Goal: Task Accomplishment & Management: Complete application form

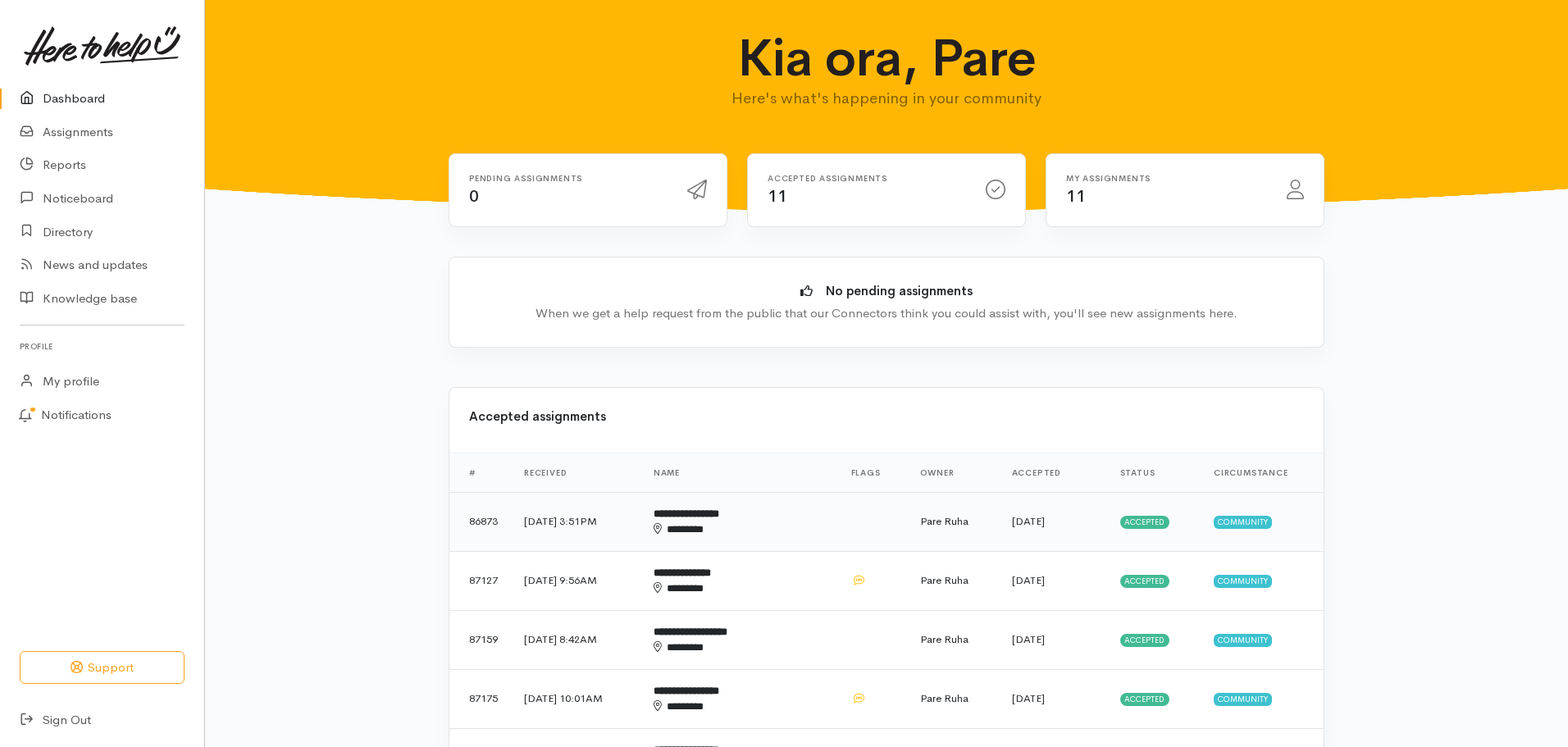
click at [1149, 528] on span "Accepted" at bounding box center [1144, 522] width 50 height 13
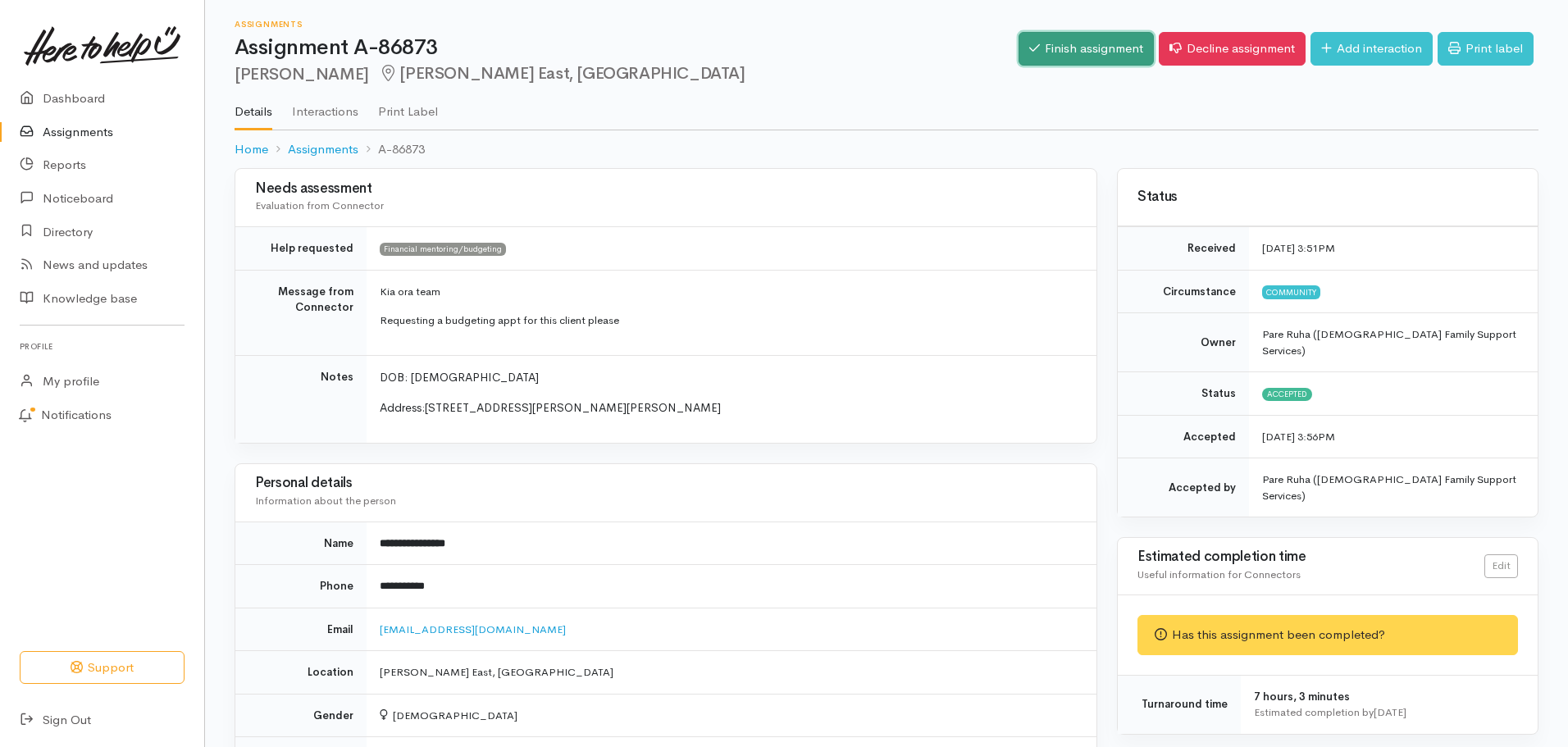
click at [1066, 48] on link "Finish assignment" at bounding box center [1086, 49] width 135 height 34
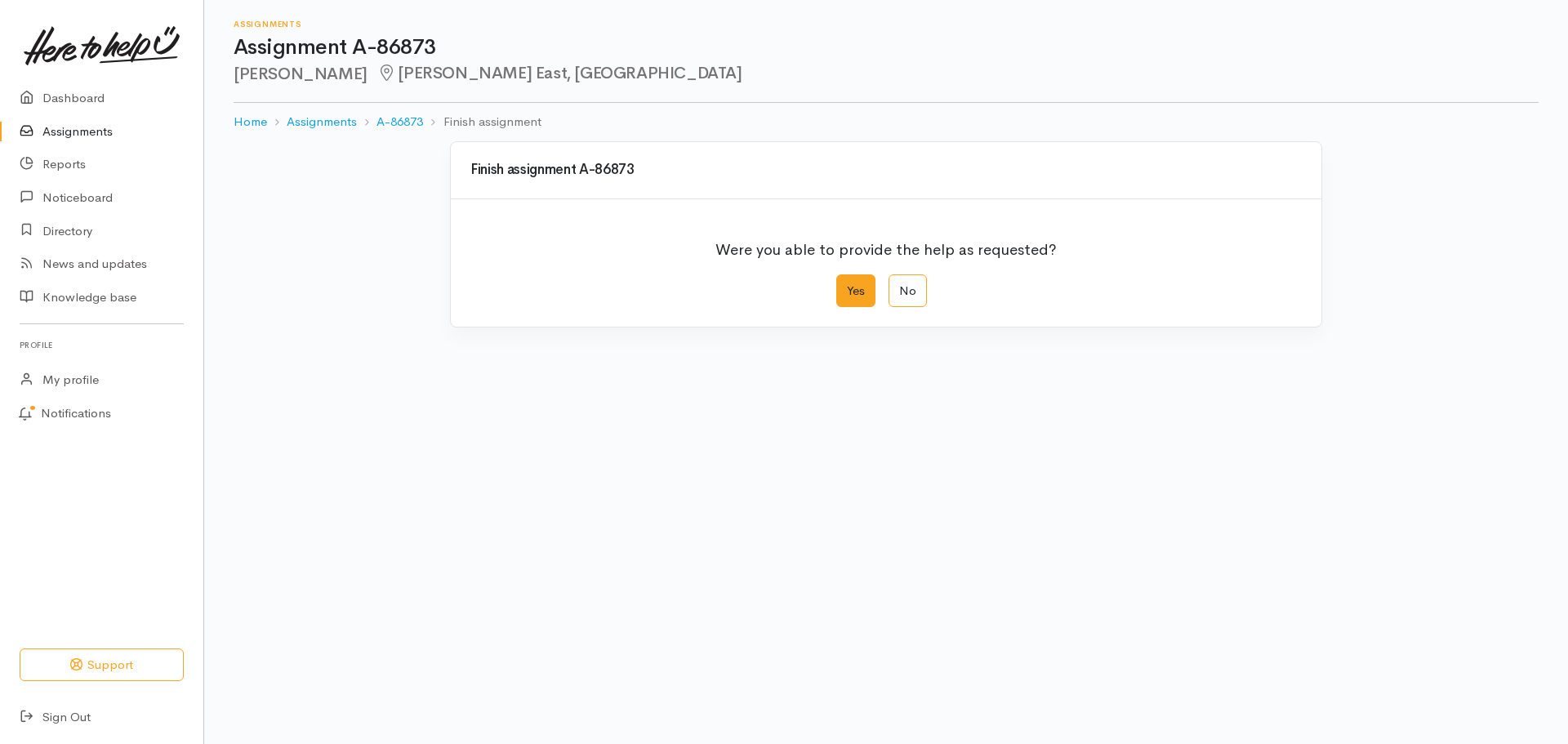
click at [854, 298] on label "Yes" at bounding box center [855, 291] width 39 height 34
click at [847, 285] on input "Yes" at bounding box center [841, 279] width 11 height 11
radio input "true"
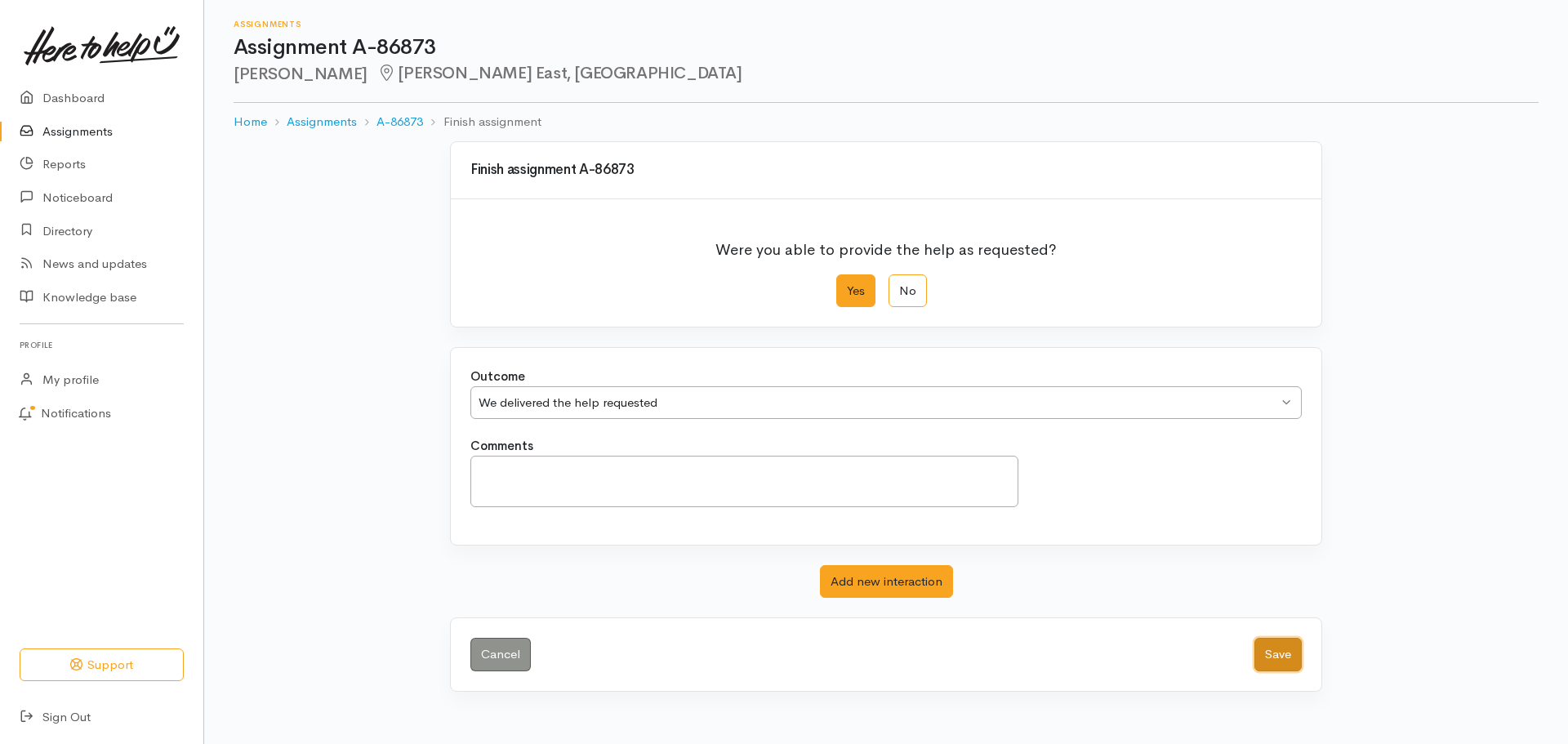
click at [1287, 666] on button "Save" at bounding box center [1278, 655] width 48 height 34
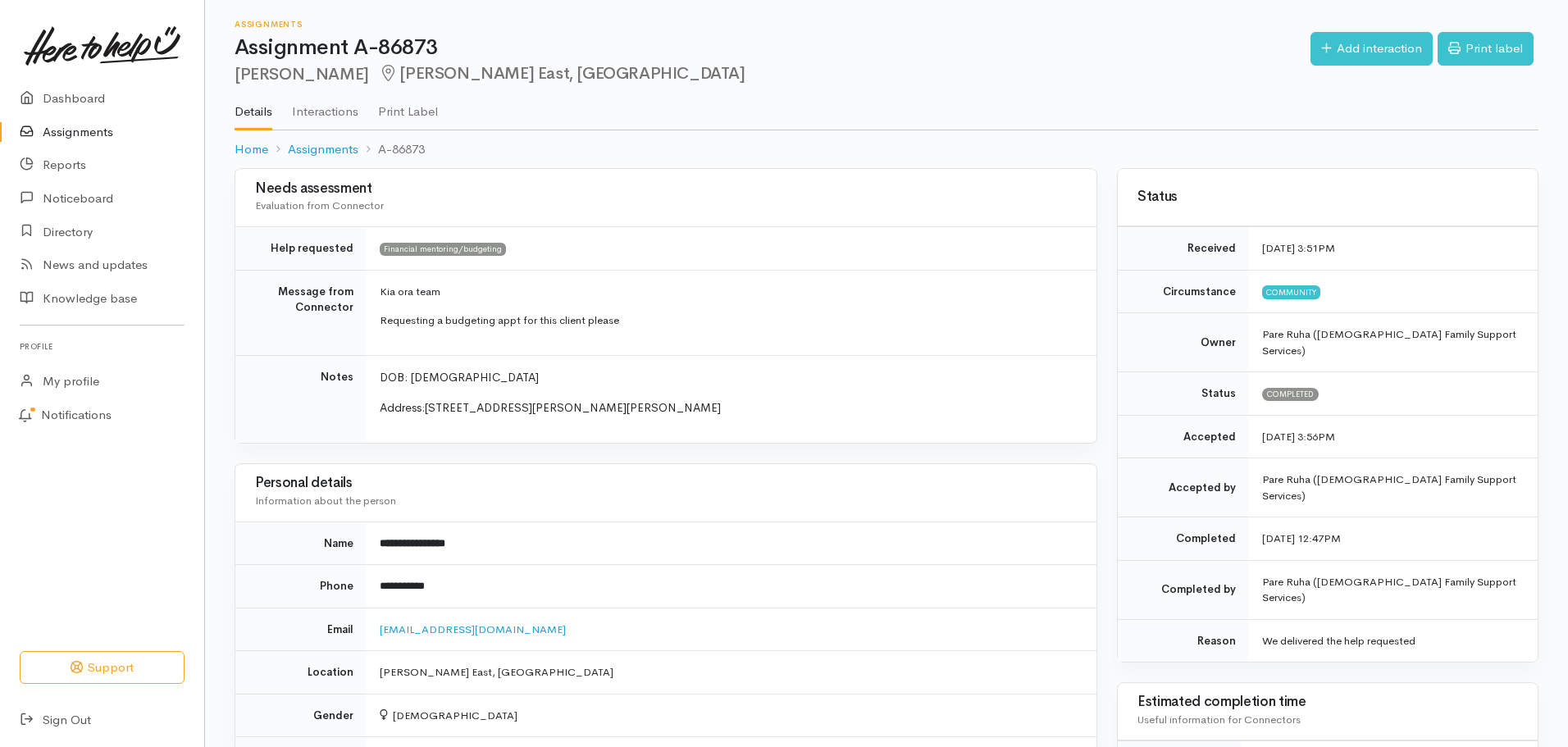
click at [59, 143] on link "Assignments" at bounding box center [102, 132] width 205 height 34
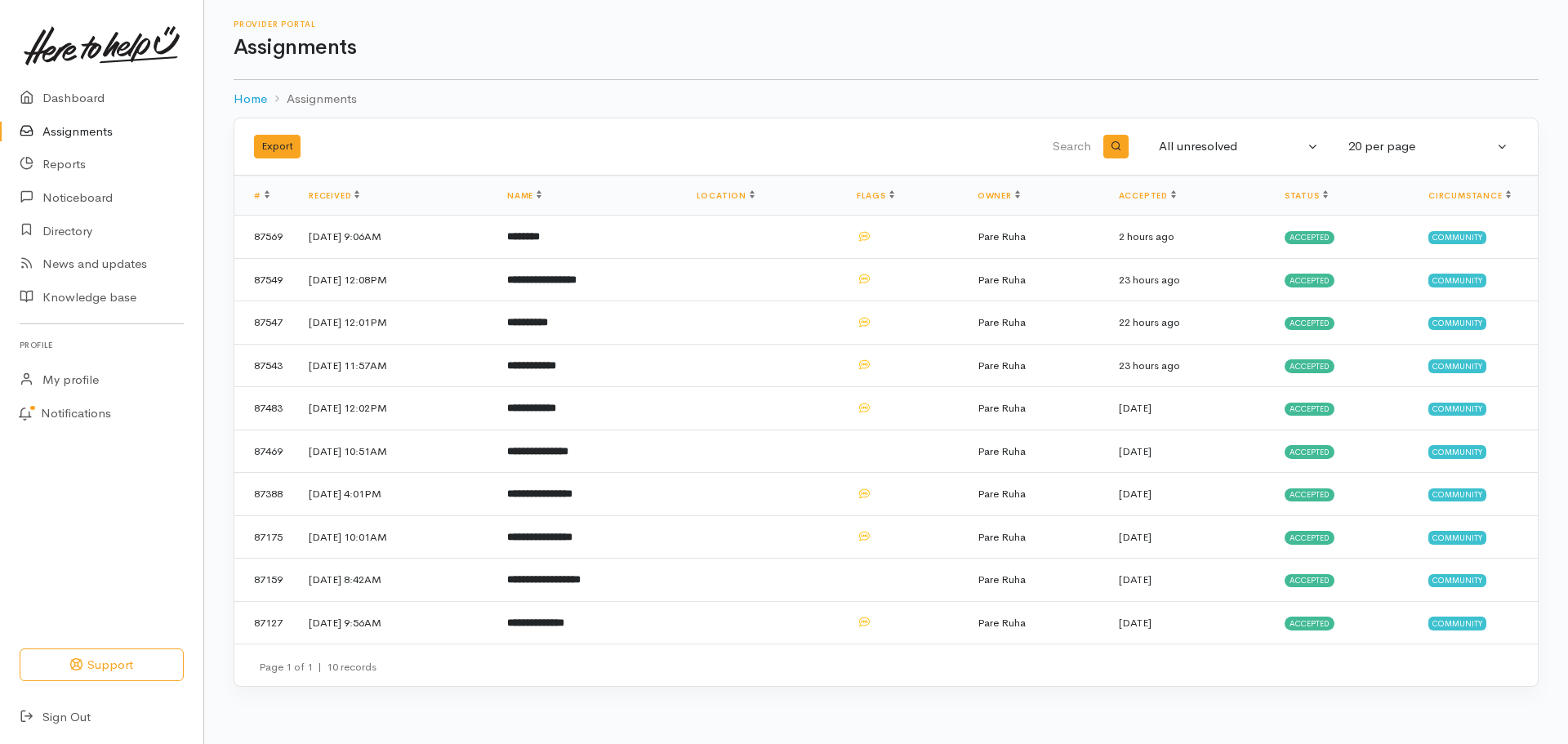
click at [64, 135] on link "Assignments" at bounding box center [102, 132] width 204 height 34
click at [1322, 494] on span "Accepted" at bounding box center [1309, 495] width 49 height 13
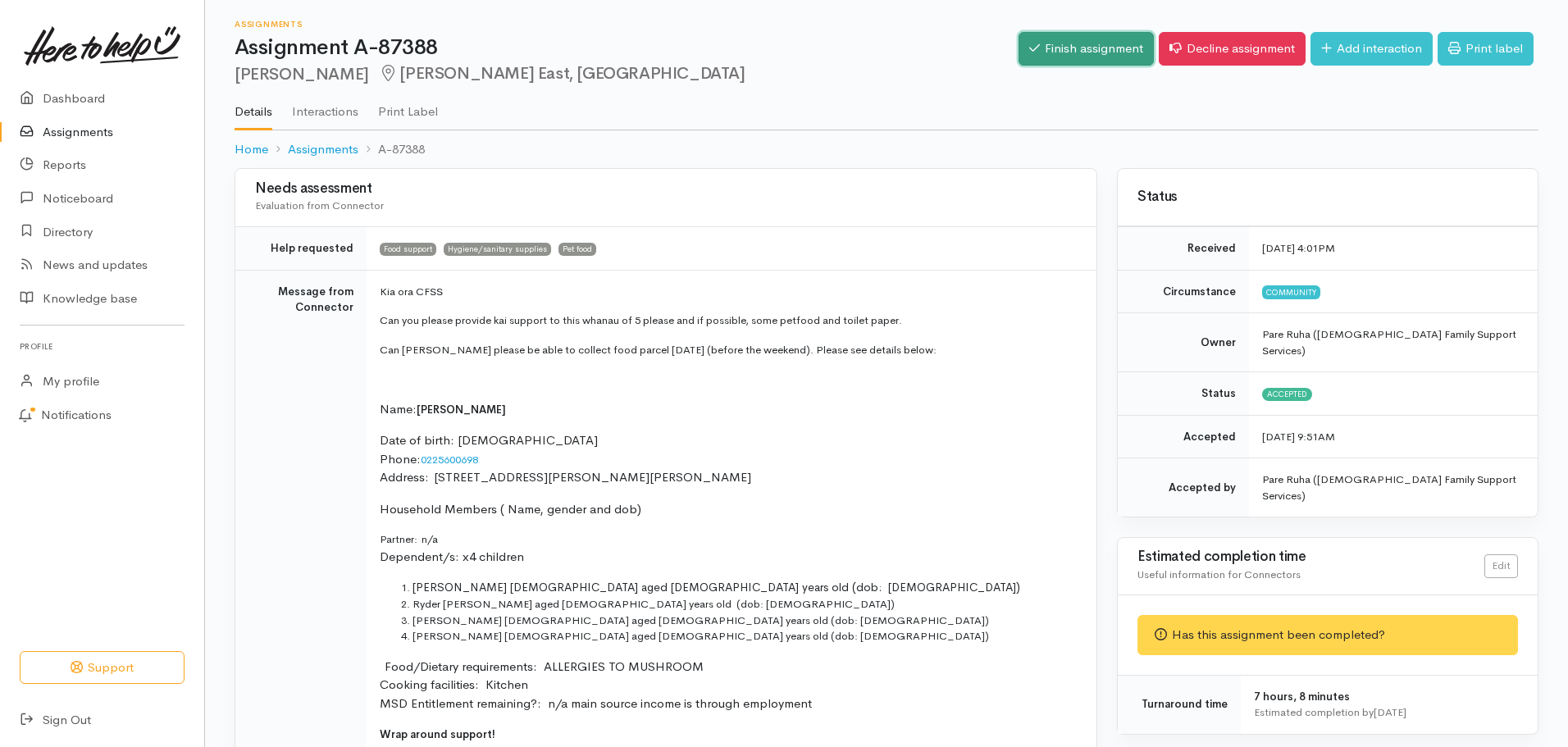
click at [1056, 47] on link "Finish assignment" at bounding box center [1086, 49] width 135 height 34
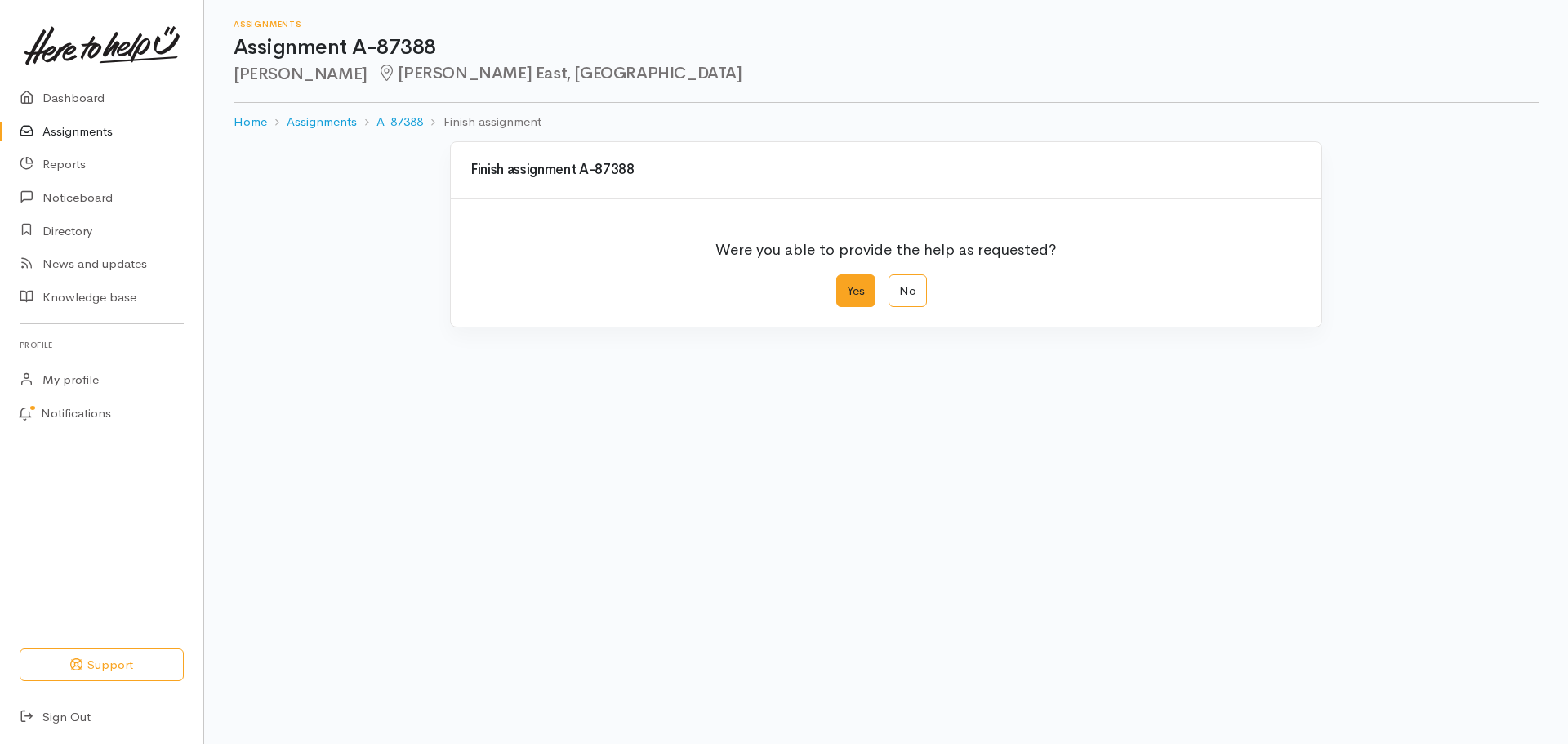
click at [851, 288] on label "Yes" at bounding box center [855, 291] width 39 height 34
click at [847, 285] on input "Yes" at bounding box center [841, 279] width 11 height 11
radio input "true"
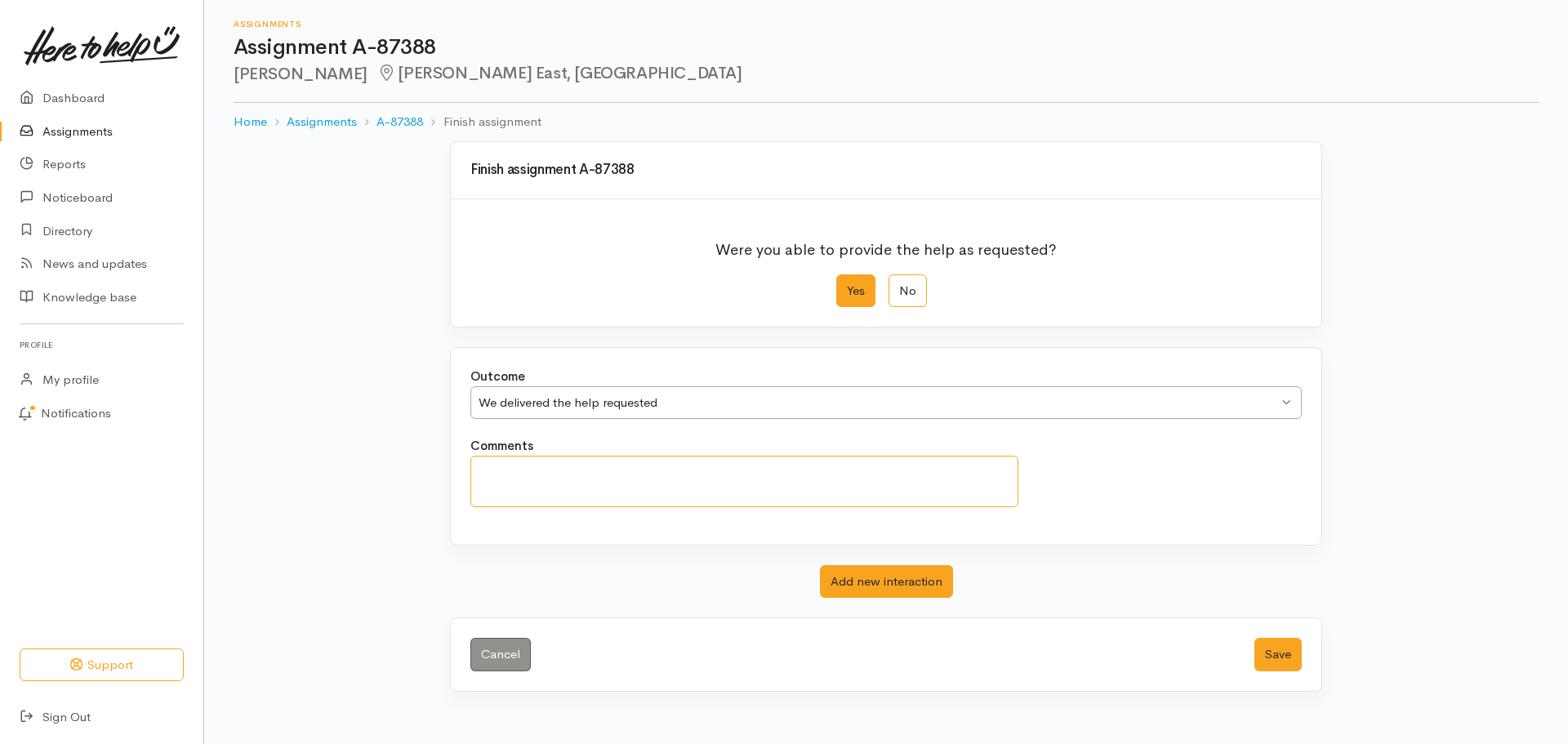
click at [501, 469] on textarea "Comments" at bounding box center [744, 481] width 548 height 51
type textarea "Sarah did not collect her food parcel"
click at [1275, 650] on button "Save" at bounding box center [1278, 655] width 48 height 34
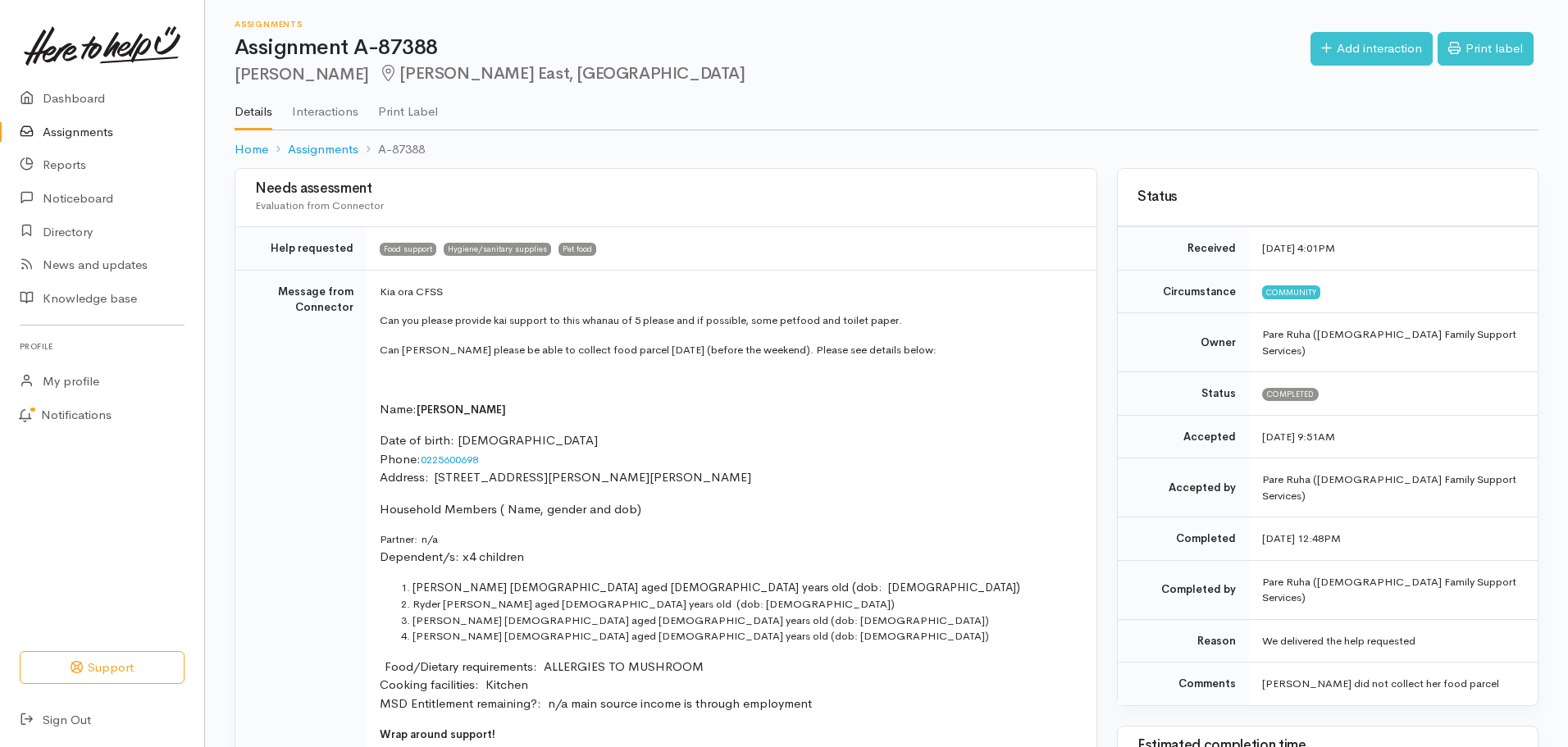
click at [59, 127] on link "Assignments" at bounding box center [102, 132] width 205 height 34
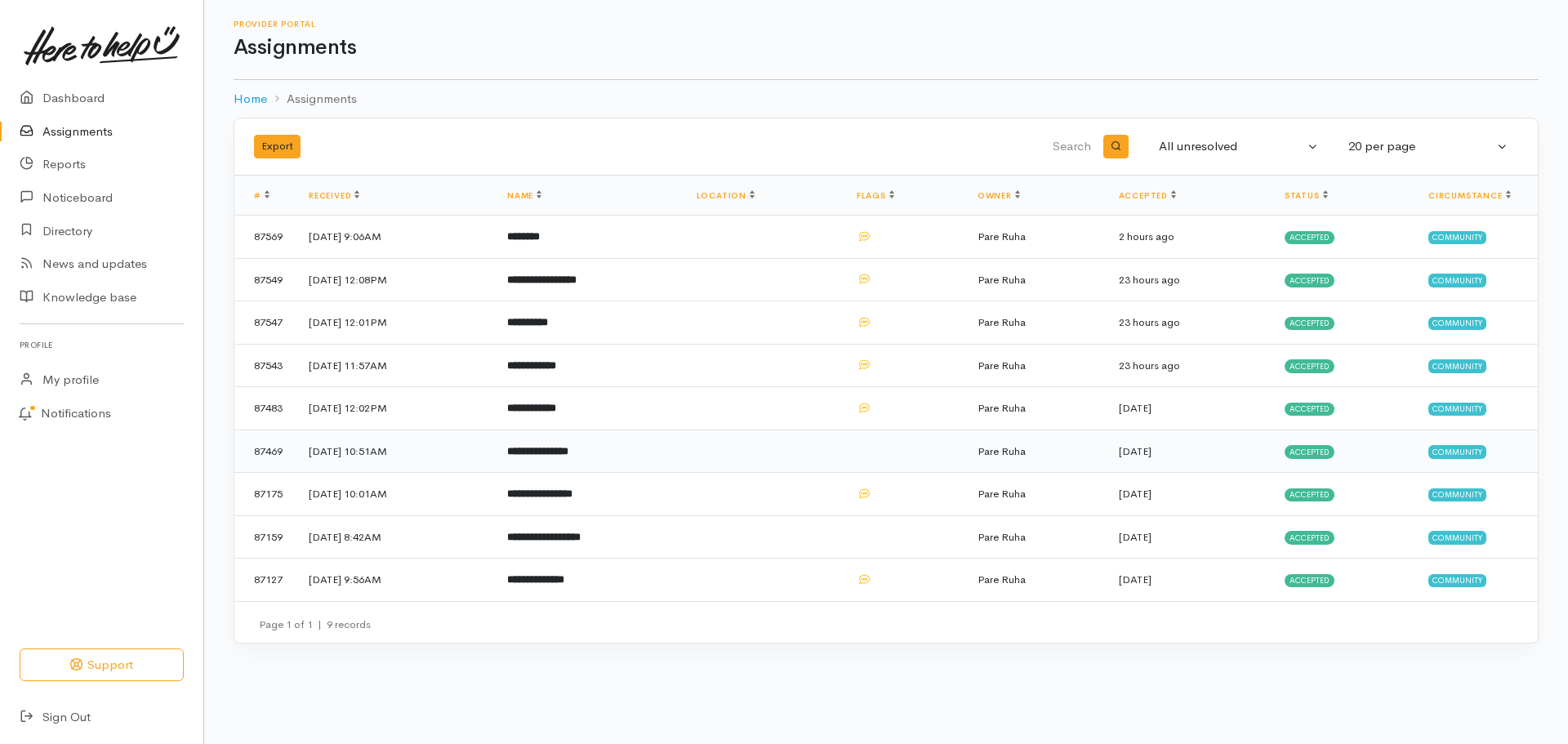
click at [1314, 450] on span "Accepted" at bounding box center [1309, 451] width 49 height 13
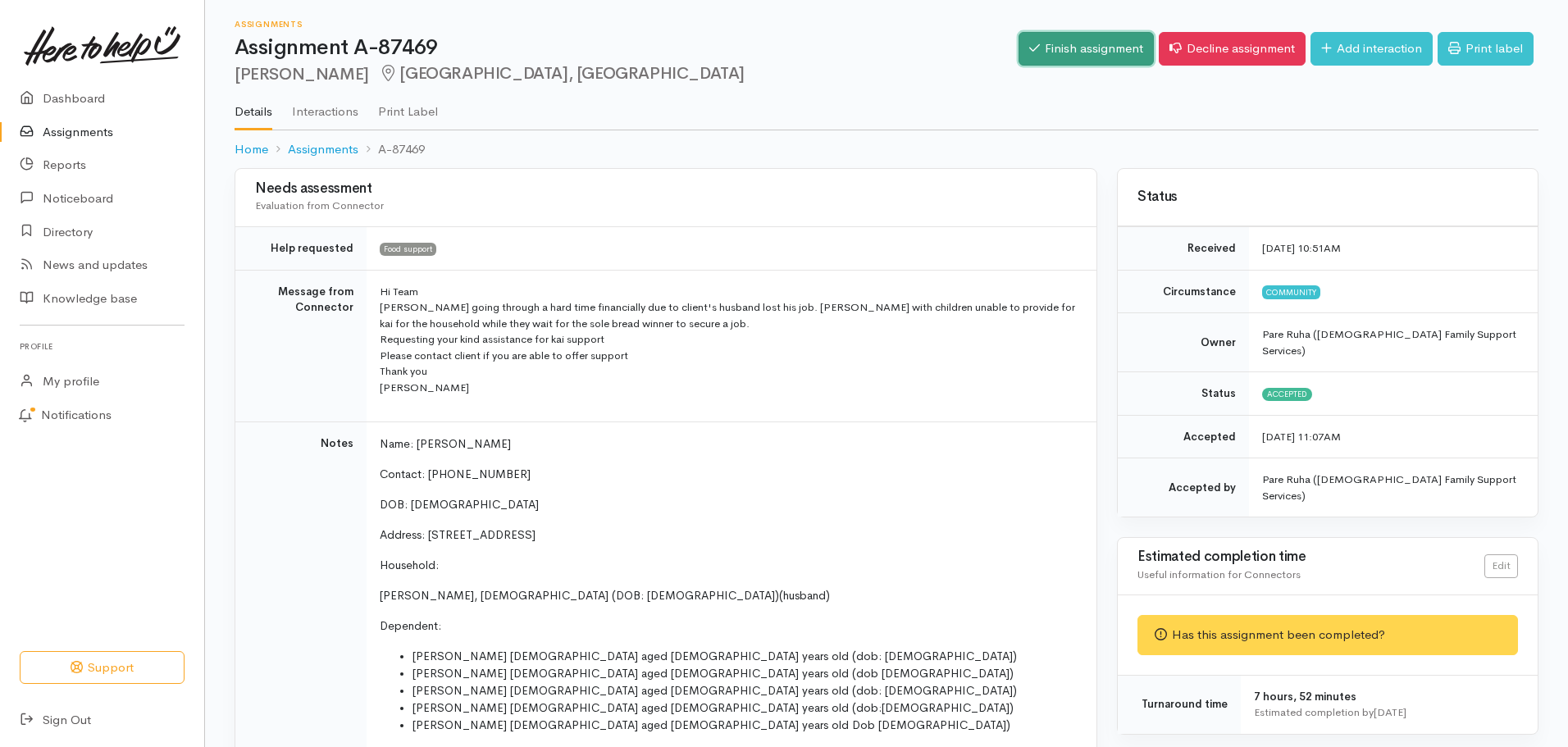
click at [1112, 43] on link "Finish assignment" at bounding box center [1086, 49] width 135 height 34
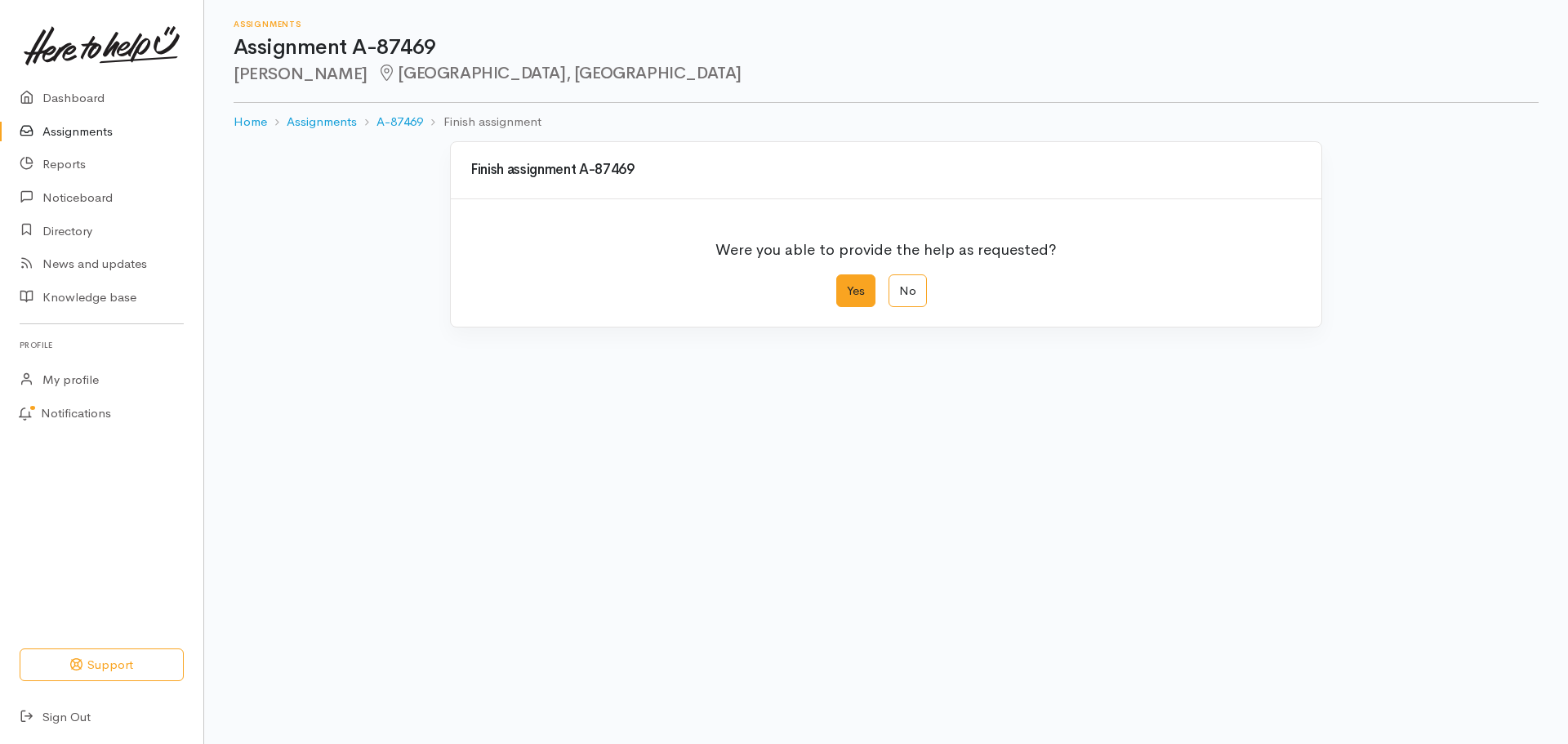
click at [864, 287] on label "Yes" at bounding box center [855, 291] width 39 height 34
click at [847, 285] on input "Yes" at bounding box center [841, 279] width 11 height 11
radio input "true"
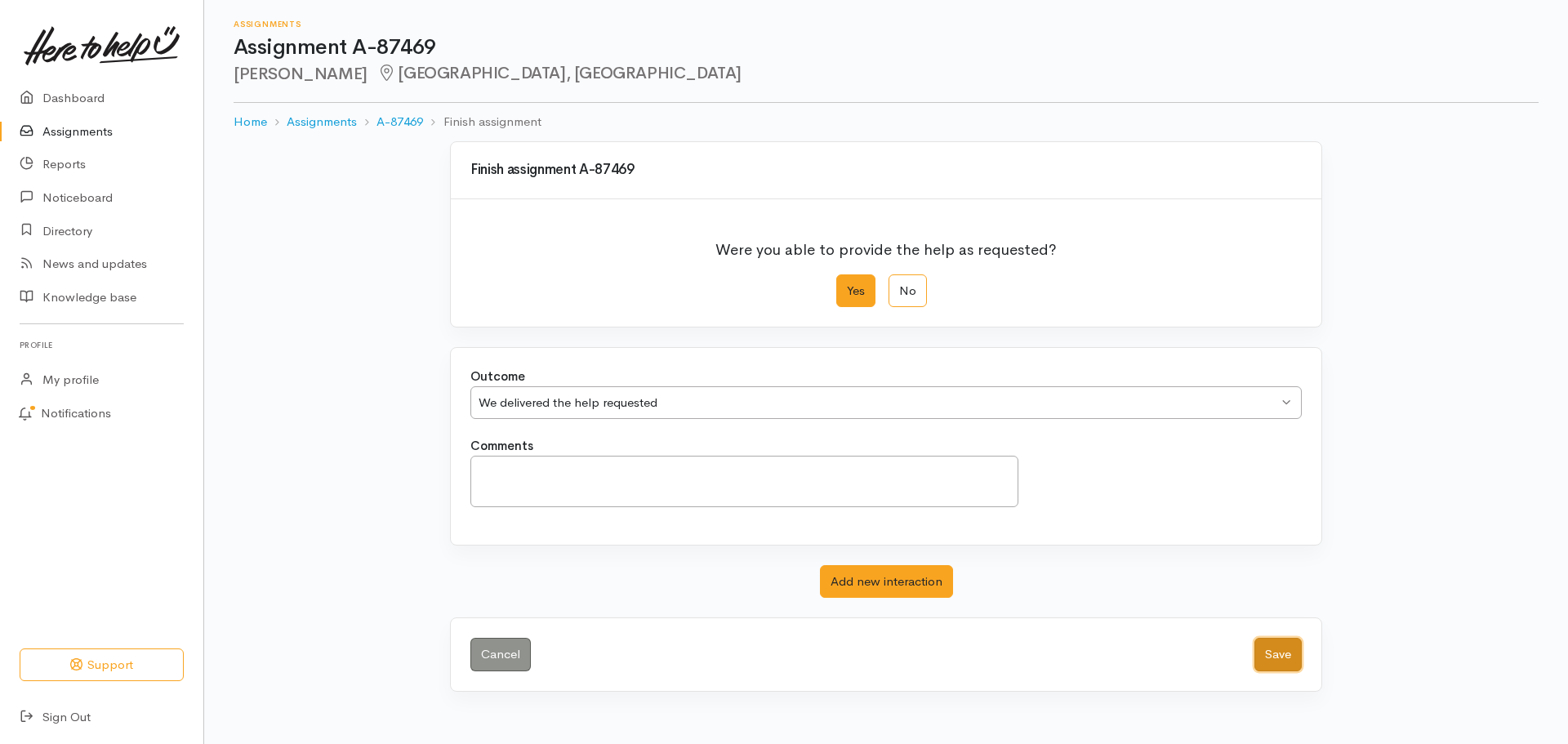
click at [1288, 653] on button "Save" at bounding box center [1278, 655] width 48 height 34
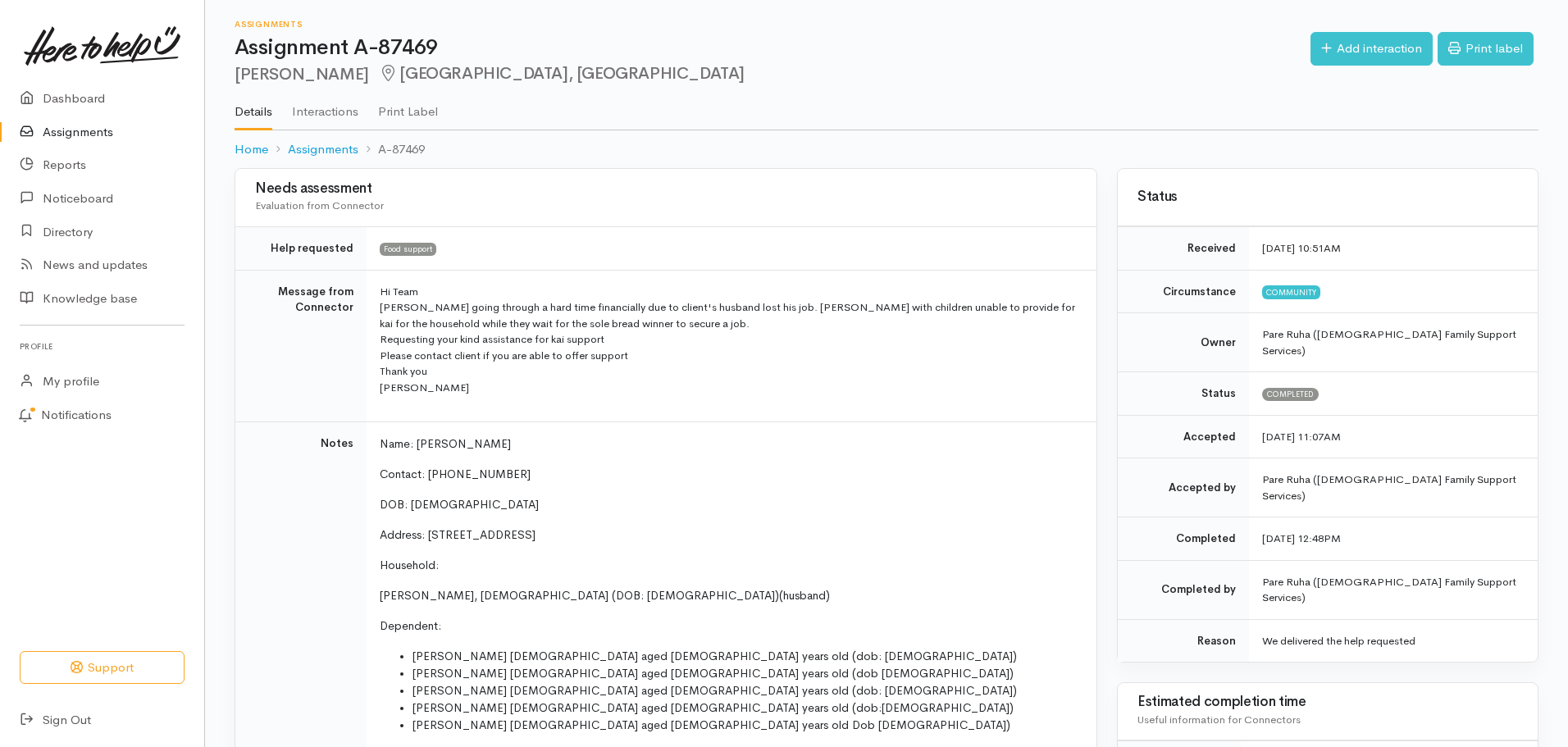
click at [67, 135] on link "Assignments" at bounding box center [102, 132] width 205 height 34
